Goal: Information Seeking & Learning: Learn about a topic

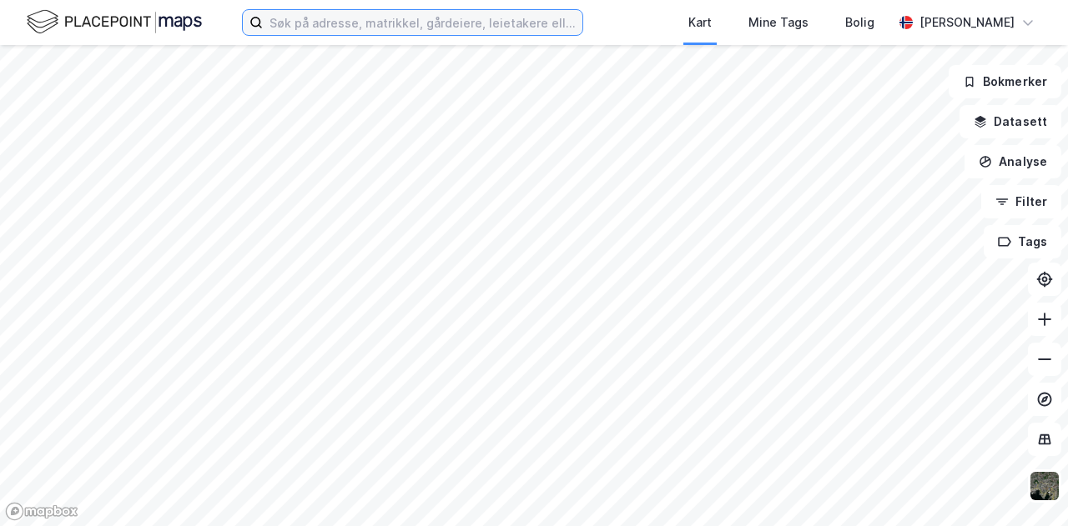
click at [320, 24] on input at bounding box center [422, 22] width 319 height 25
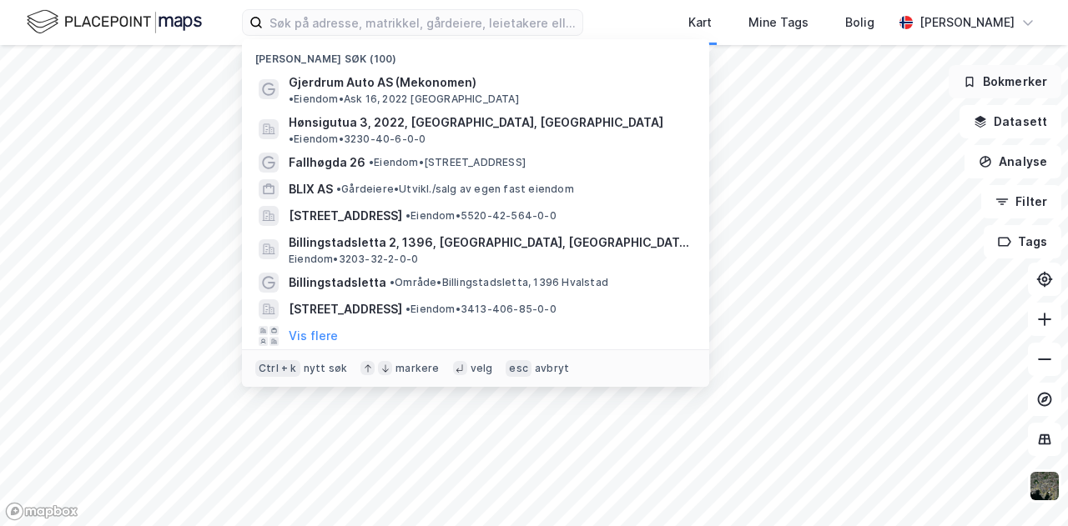
click at [1021, 93] on button "Bokmerker" at bounding box center [1004, 81] width 113 height 33
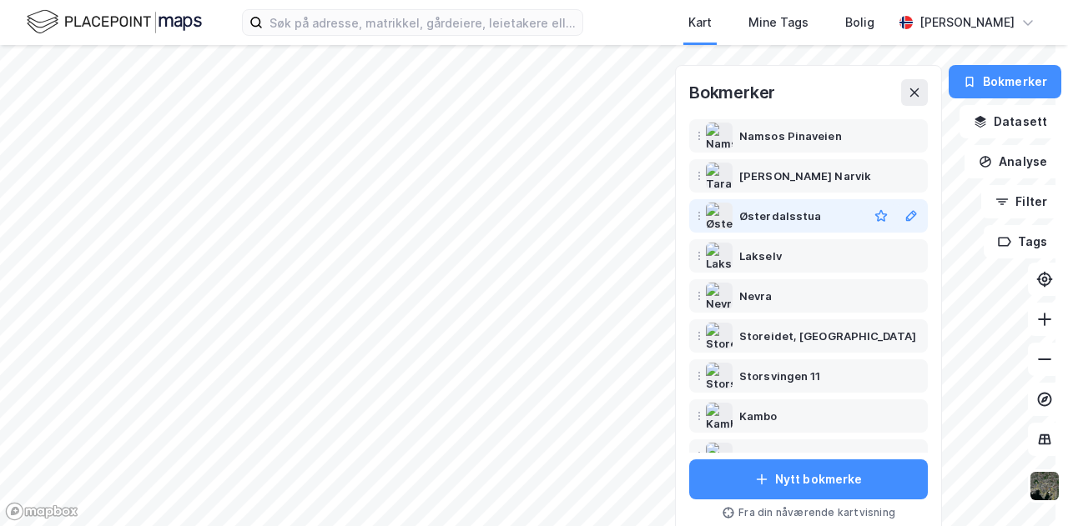
click at [755, 215] on div "Østerdalsstua" at bounding box center [780, 216] width 82 height 20
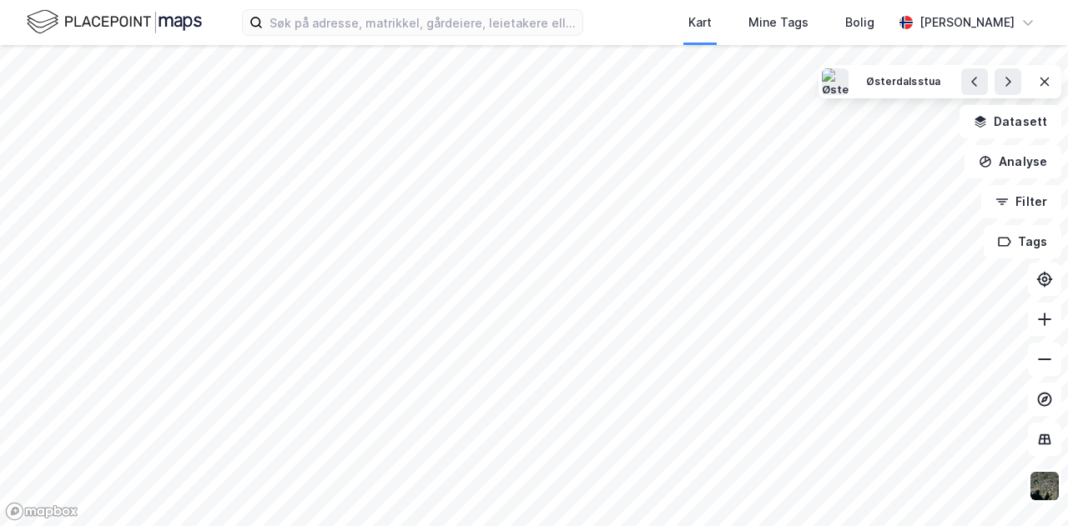
click at [574, 525] on html "Kart Mine Tags Bolig [PERSON_NAME] [GEOGRAPHIC_DATA] Datasett Analyse Filter Ta…" at bounding box center [534, 263] width 1068 height 526
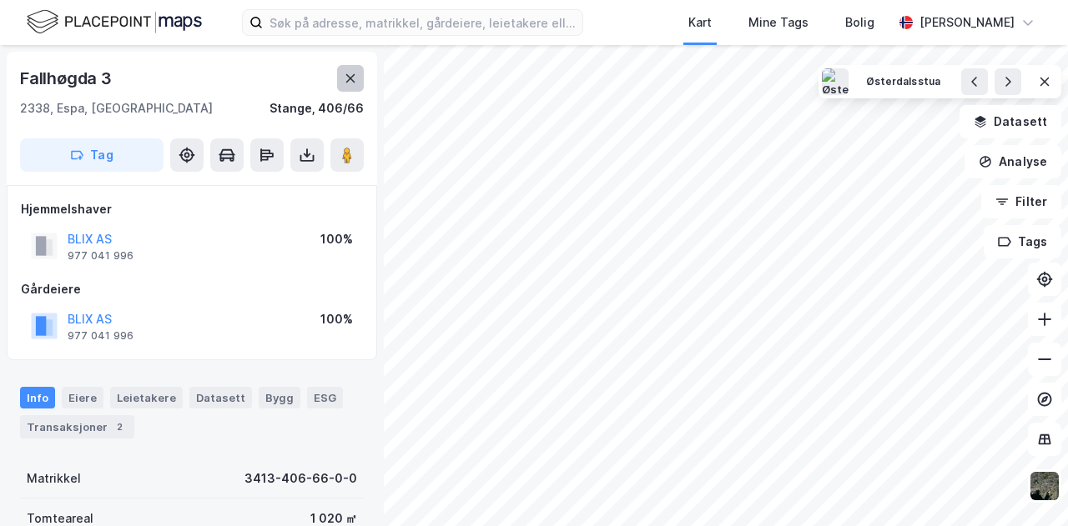
click at [352, 83] on icon at bounding box center [350, 78] width 13 height 13
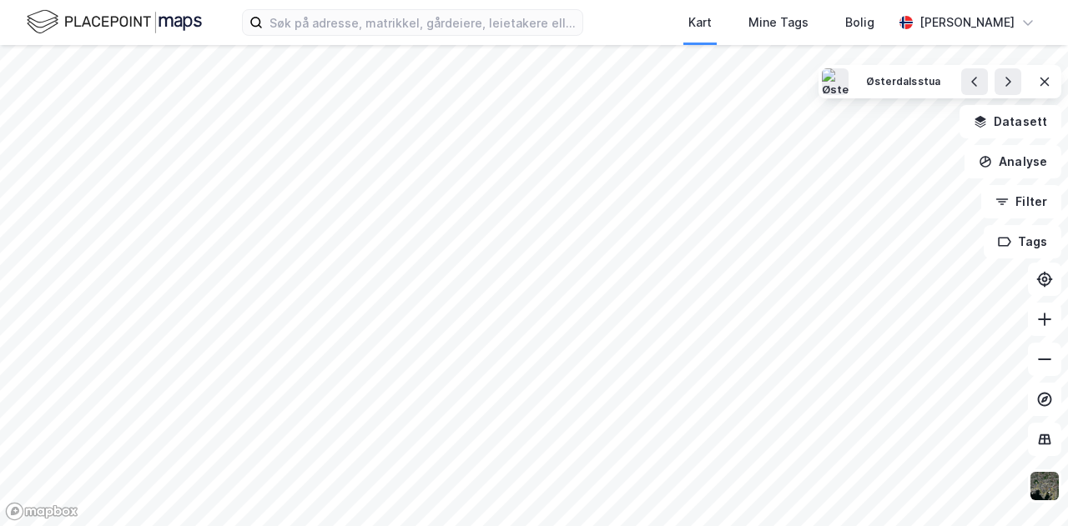
click at [620, 0] on html "Kart Mine Tags Bolig [PERSON_NAME] [GEOGRAPHIC_DATA] Datasett Analyse Filter Ta…" at bounding box center [534, 263] width 1068 height 526
click at [427, 525] on html "Kart Mine Tags Bolig [PERSON_NAME] [GEOGRAPHIC_DATA] Datasett Analyse Filter Ta…" at bounding box center [534, 263] width 1068 height 526
click at [1024, 157] on button "Analyse" at bounding box center [1012, 161] width 97 height 33
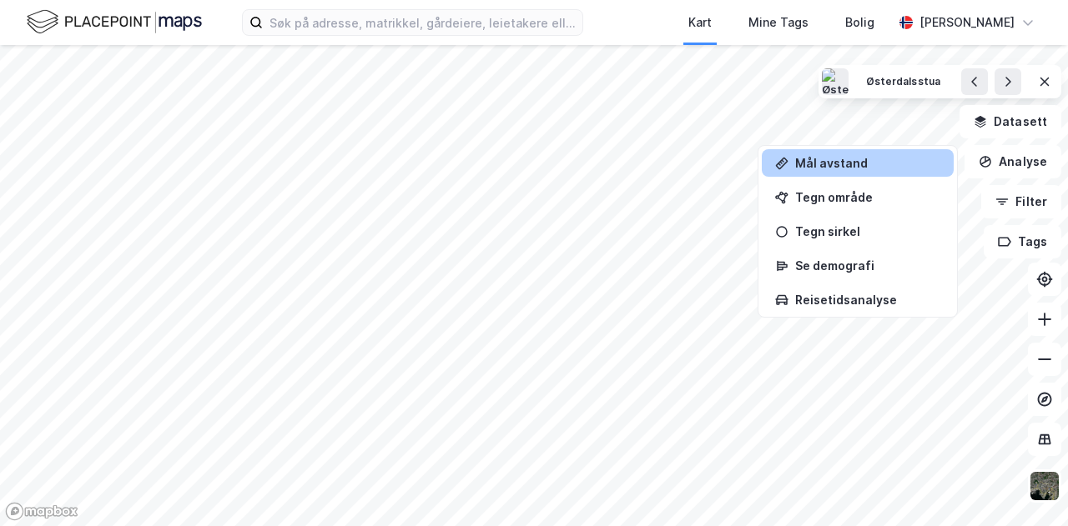
click at [836, 166] on div "Mål avstand" at bounding box center [867, 163] width 145 height 14
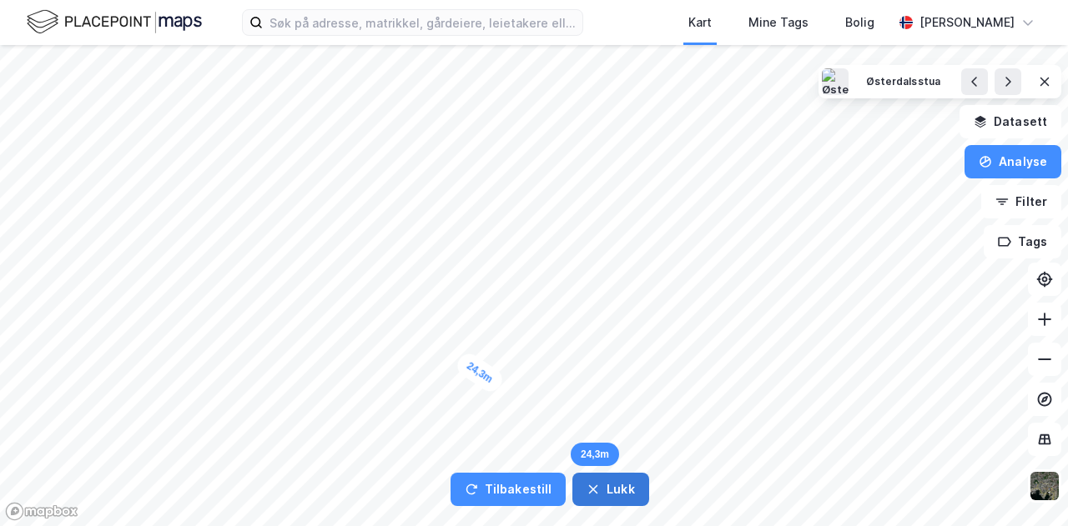
click at [604, 496] on button "Lukk" at bounding box center [610, 489] width 76 height 33
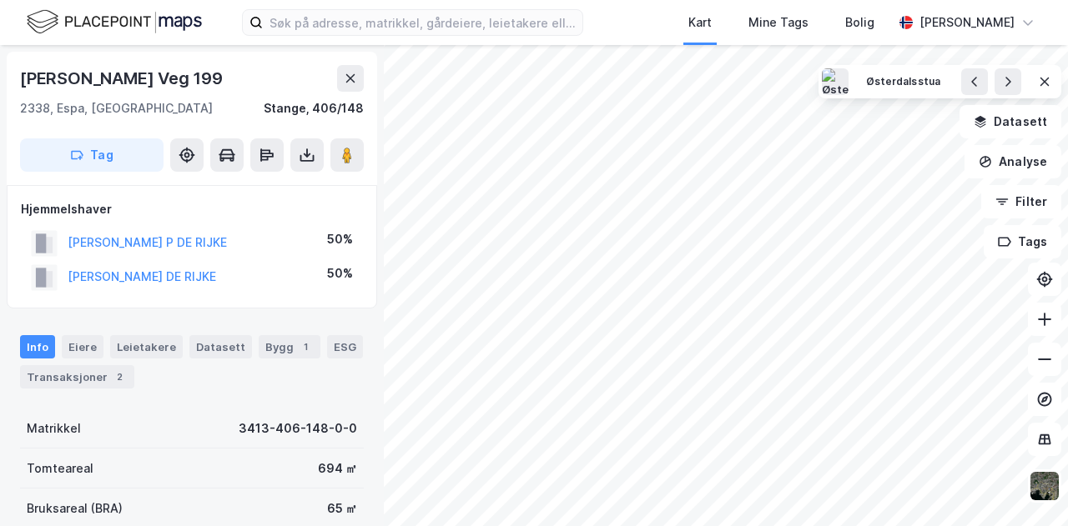
click at [852, 525] on html "Kart Mine Tags Bolig [PERSON_NAME] [PERSON_NAME] Veg 199 2338, [GEOGRAPHIC_DATA…" at bounding box center [534, 263] width 1068 height 526
